Goal: Information Seeking & Learning: Learn about a topic

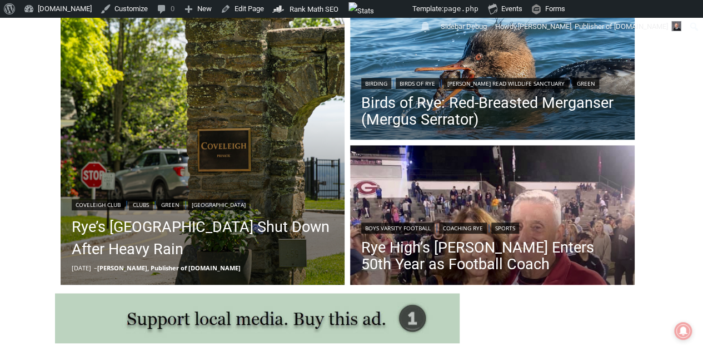
scroll to position [334, 0]
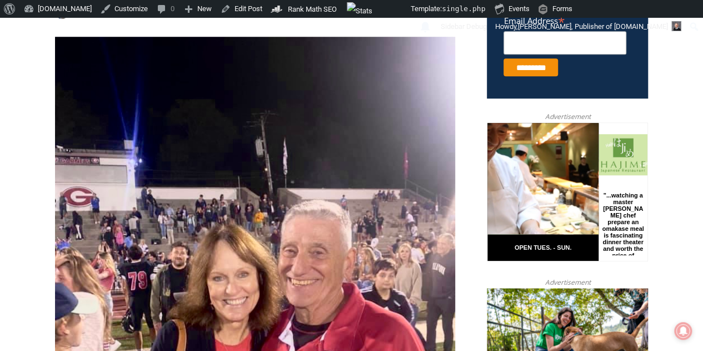
scroll to position [314, 0]
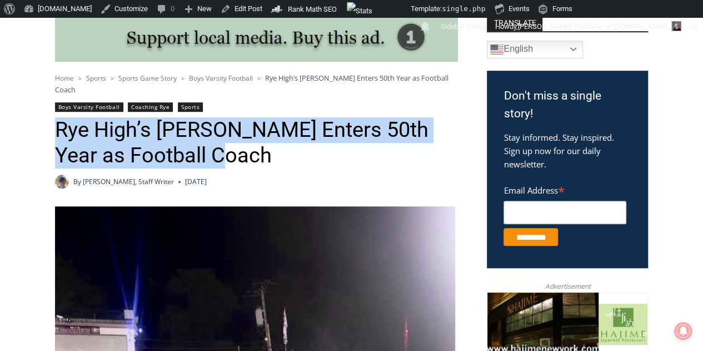
drag, startPoint x: 58, startPoint y: 120, endPoint x: 195, endPoint y: 140, distance: 138.3
click at [205, 141] on h1 "Rye High’s [PERSON_NAME] Enters 50th Year as Football Coach" at bounding box center [256, 142] width 403 height 51
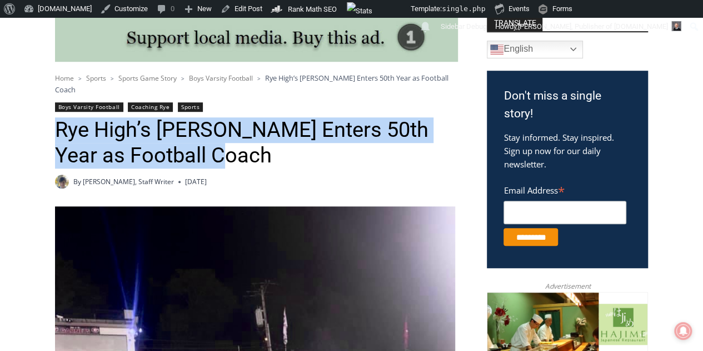
copy h1 "Rye High’s [PERSON_NAME] Enters 50th Year as Football Coach"
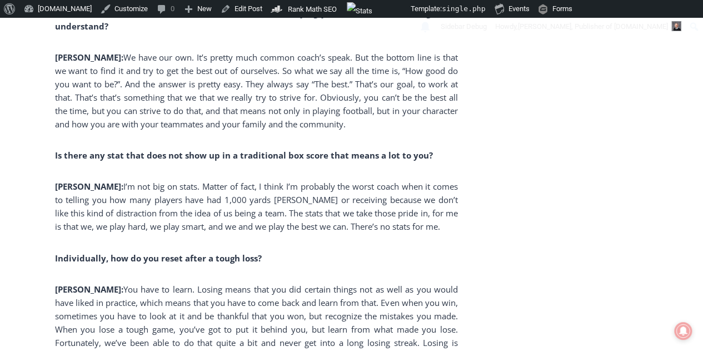
scroll to position [2927, 0]
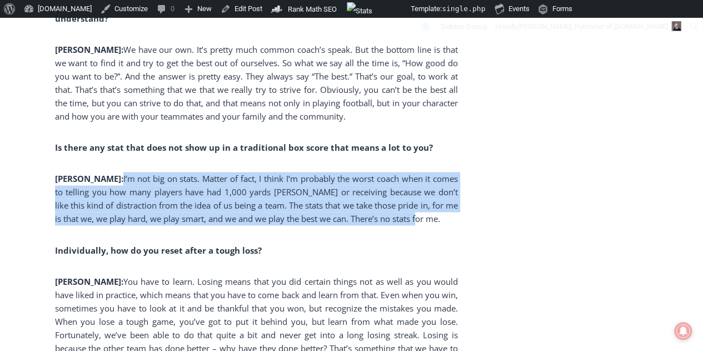
drag, startPoint x: 400, startPoint y: 164, endPoint x: 78, endPoint y: 122, distance: 324.7
click at [78, 172] on p "Garr: I’m not big on stats. Matter of fact, I think I’m probably the worst coac…" at bounding box center [256, 198] width 403 height 53
copy p "I’m not big on stats. Matter of fact, I think I’m probably the worst coach when…"
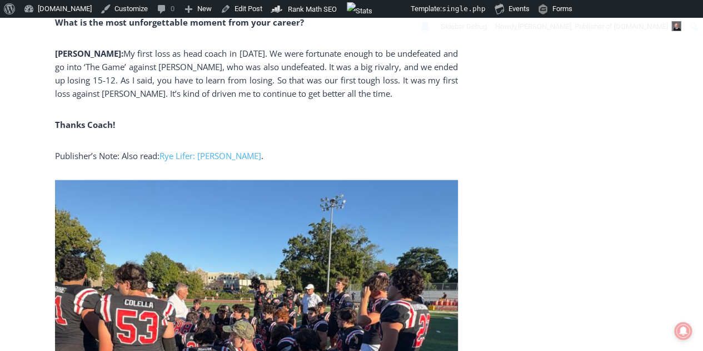
scroll to position [3427, 0]
